Goal: Task Accomplishment & Management: Manage account settings

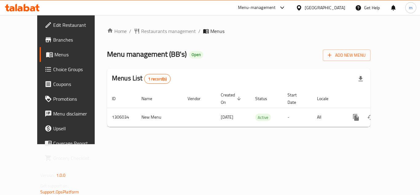
click at [335, 8] on div "[GEOGRAPHIC_DATA]" at bounding box center [325, 7] width 41 height 7
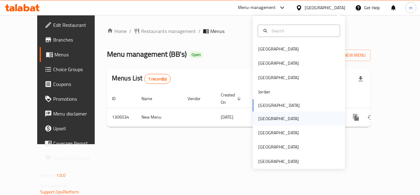
click at [265, 119] on div "[GEOGRAPHIC_DATA]" at bounding box center [278, 118] width 41 height 7
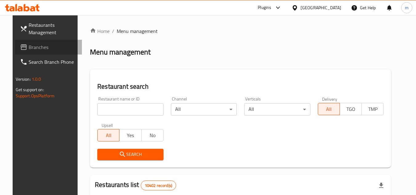
click at [20, 48] on icon at bounding box center [23, 46] width 7 height 7
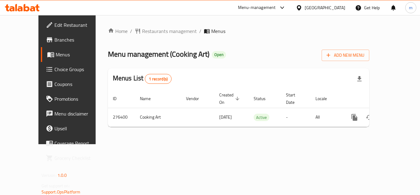
click at [338, 12] on div "[GEOGRAPHIC_DATA]" at bounding box center [320, 7] width 59 height 15
click at [302, 9] on icon at bounding box center [299, 8] width 6 height 6
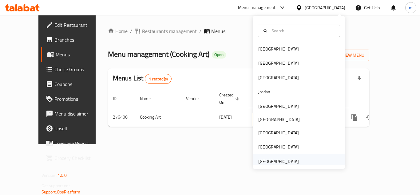
click at [278, 158] on div "[GEOGRAPHIC_DATA]" at bounding box center [278, 161] width 41 height 7
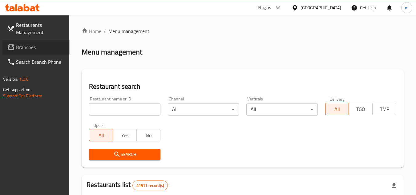
click at [24, 50] on span "Branches" at bounding box center [40, 46] width 49 height 7
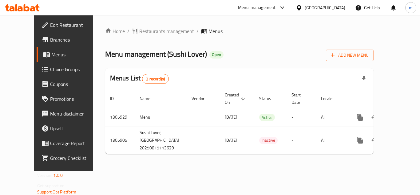
click at [324, 11] on div "[GEOGRAPHIC_DATA]" at bounding box center [320, 7] width 59 height 15
click at [312, 10] on div "[GEOGRAPHIC_DATA]" at bounding box center [325, 7] width 41 height 7
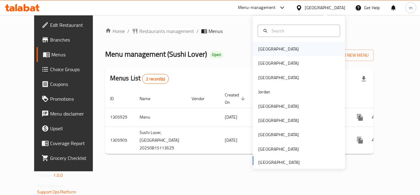
click at [275, 51] on div "[GEOGRAPHIC_DATA]" at bounding box center [299, 49] width 92 height 14
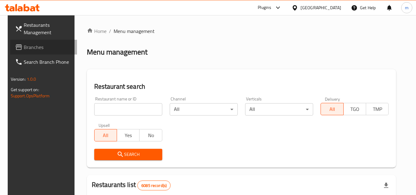
click at [24, 47] on span "Branches" at bounding box center [48, 46] width 49 height 7
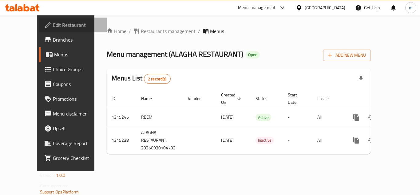
click at [53, 26] on span "Edit Restaurant" at bounding box center [77, 24] width 49 height 7
